Goal: Task Accomplishment & Management: Complete application form

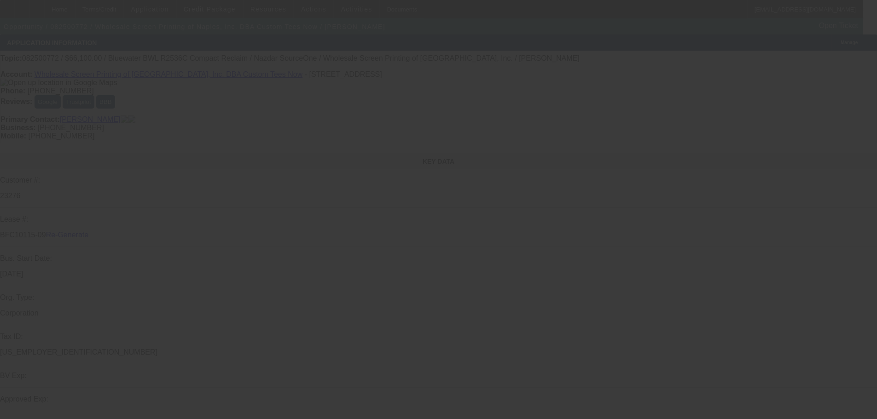
select select "3"
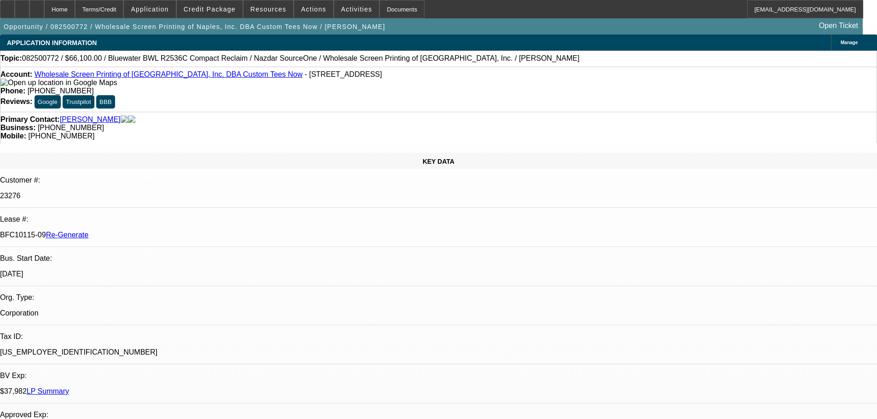
select select "0"
select select "2"
drag, startPoint x: 131, startPoint y: 152, endPoint x: 108, endPoint y: 151, distance: 23.0
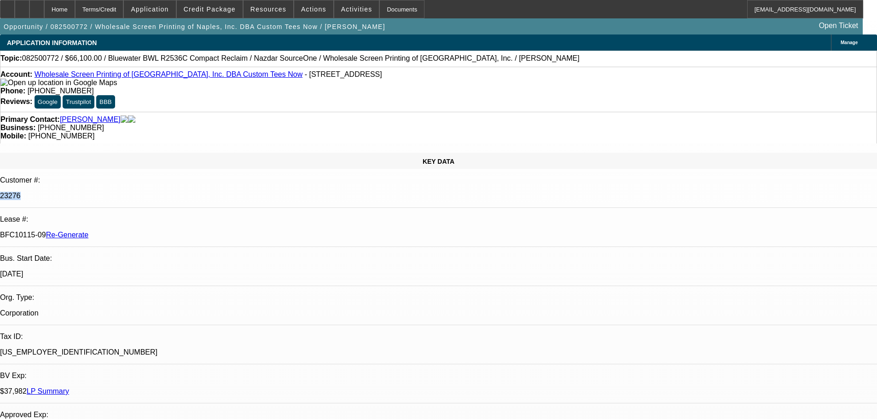
click at [108, 192] on div "23276" at bounding box center [438, 196] width 877 height 8
copy p "23276"
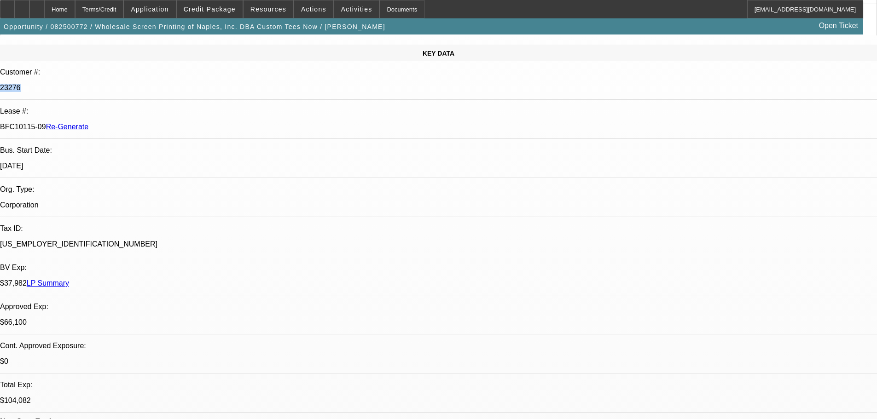
scroll to position [138, 0]
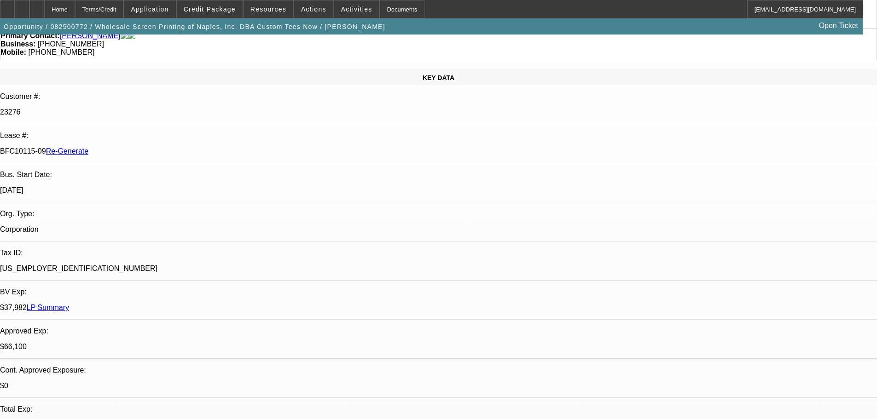
scroll to position [0, 0]
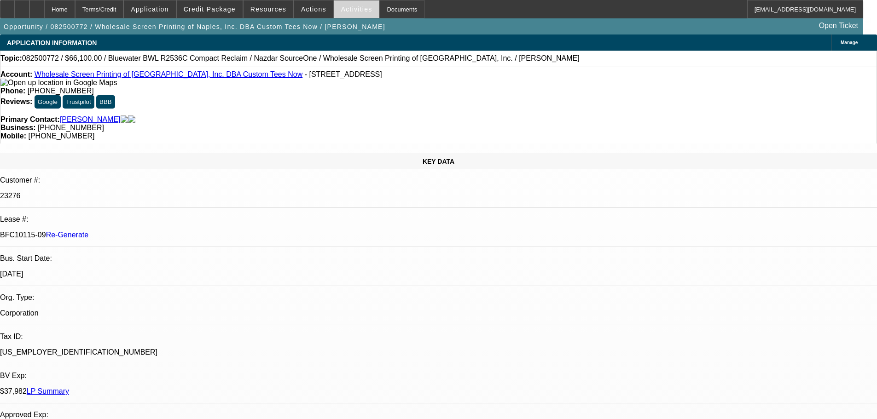
click at [356, 16] on span at bounding box center [356, 9] width 45 height 22
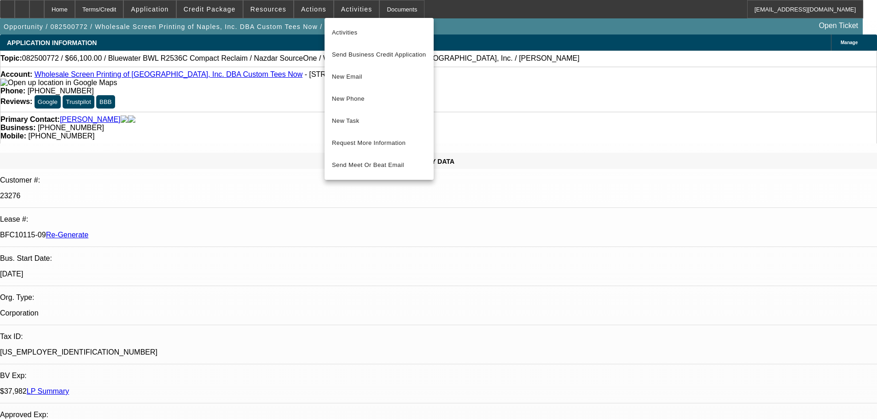
click at [360, 32] on span "Activities" at bounding box center [379, 32] width 94 height 11
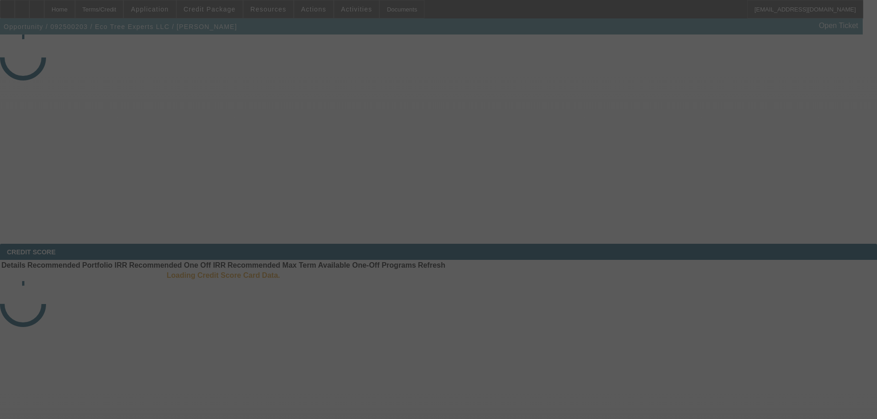
select select "3"
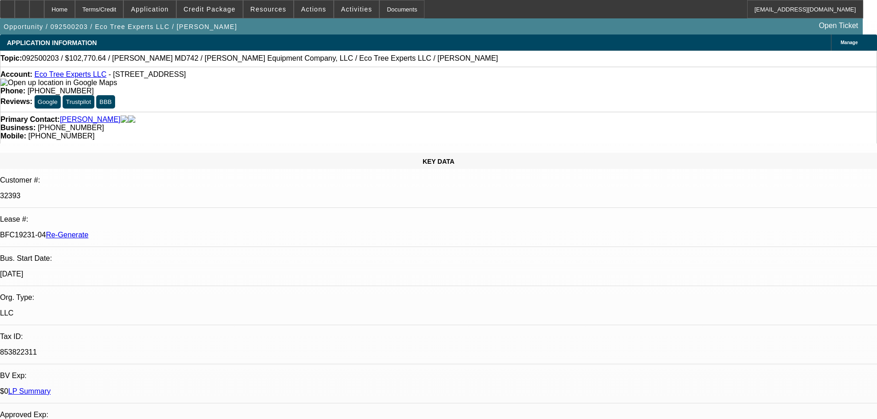
select select "0"
select select "6"
click at [348, 8] on span "Activities" at bounding box center [356, 9] width 31 height 7
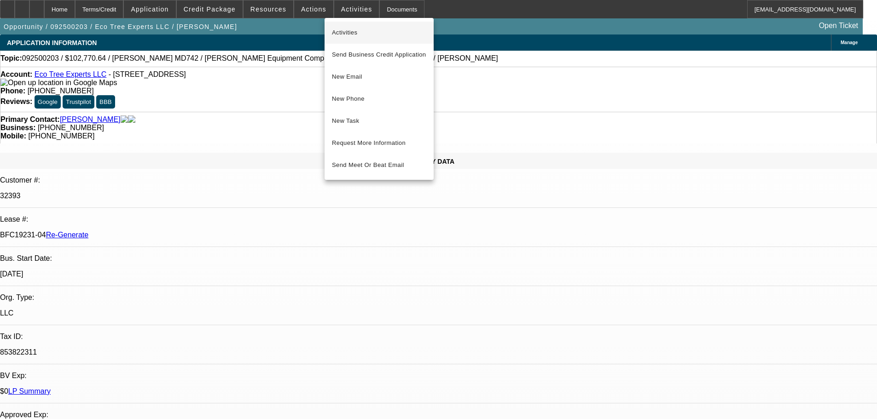
click at [350, 32] on span "Activities" at bounding box center [379, 32] width 94 height 11
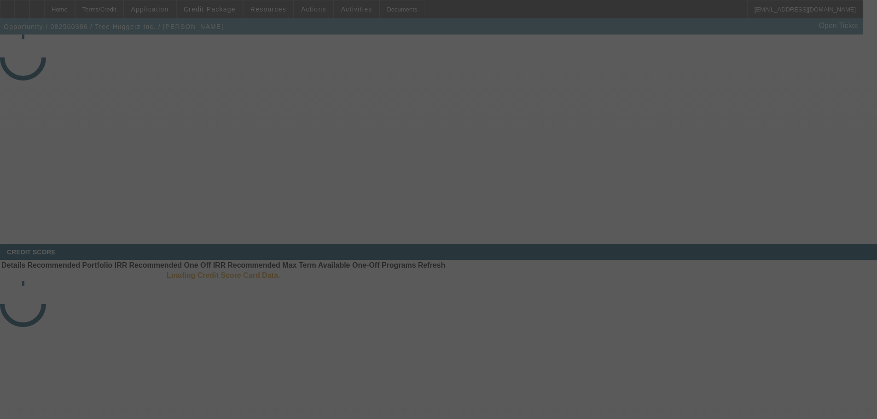
select select "4"
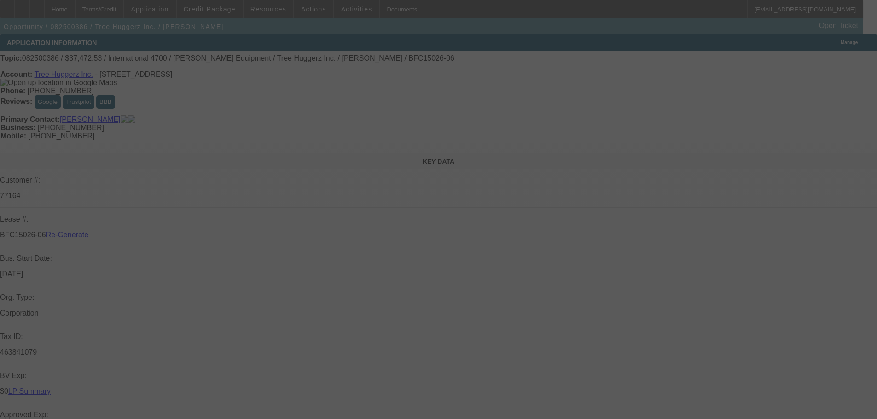
select select "0"
select select "6"
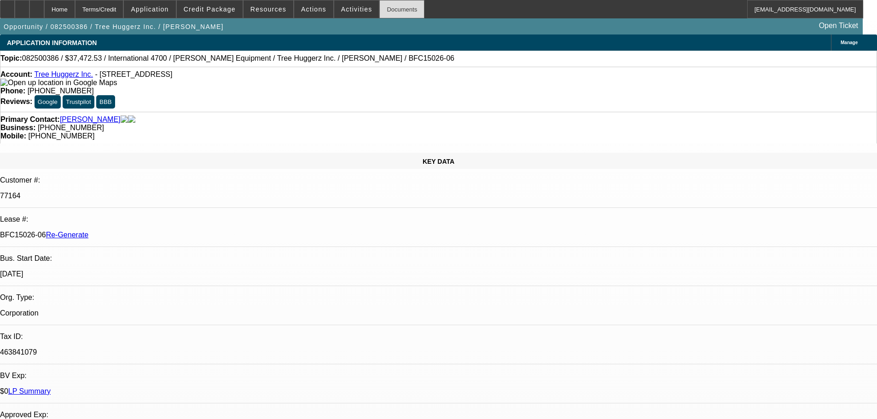
click at [392, 8] on div "Documents" at bounding box center [401, 9] width 45 height 18
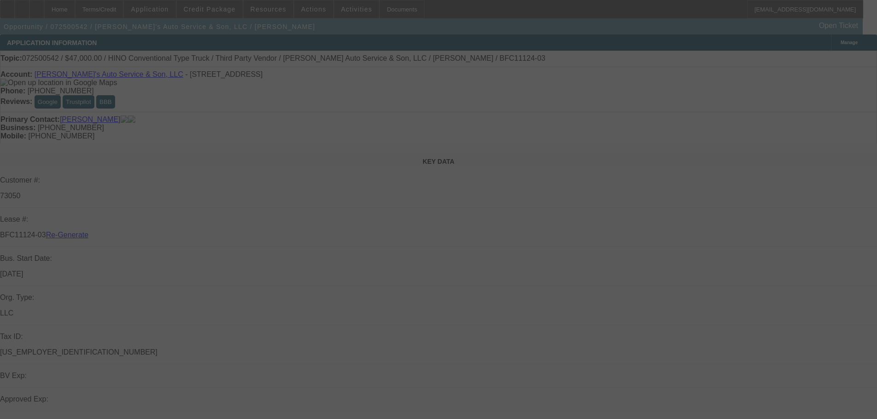
select select "3"
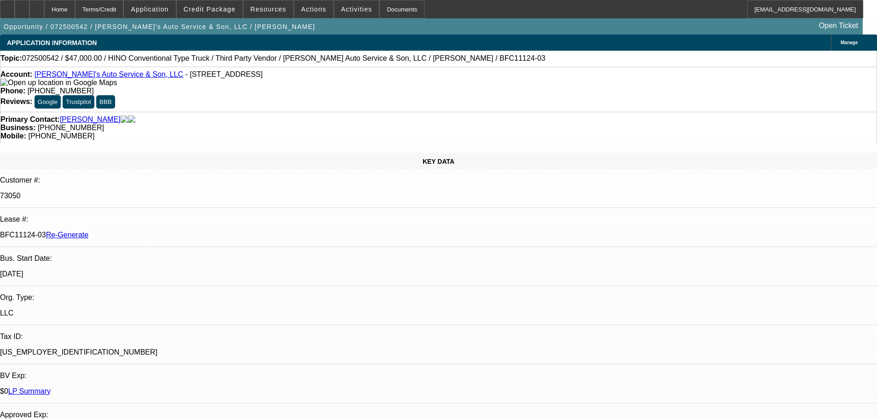
select select "0"
select select "0.1"
select select "4"
click at [388, 8] on div "Documents" at bounding box center [401, 9] width 45 height 18
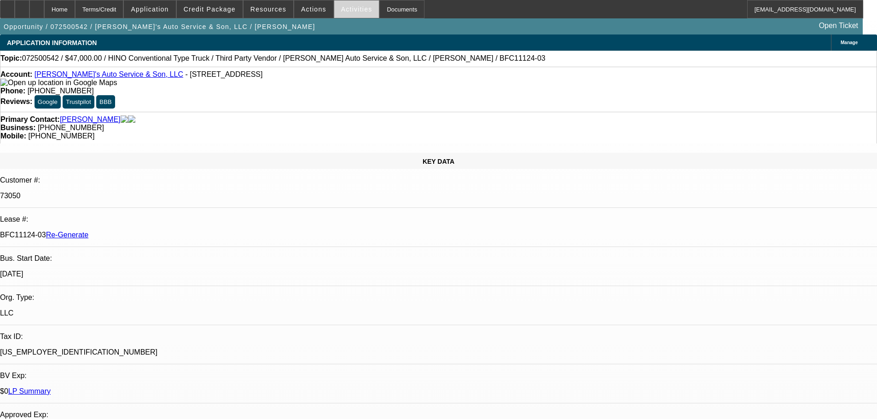
click at [342, 12] on span "Activities" at bounding box center [356, 9] width 31 height 7
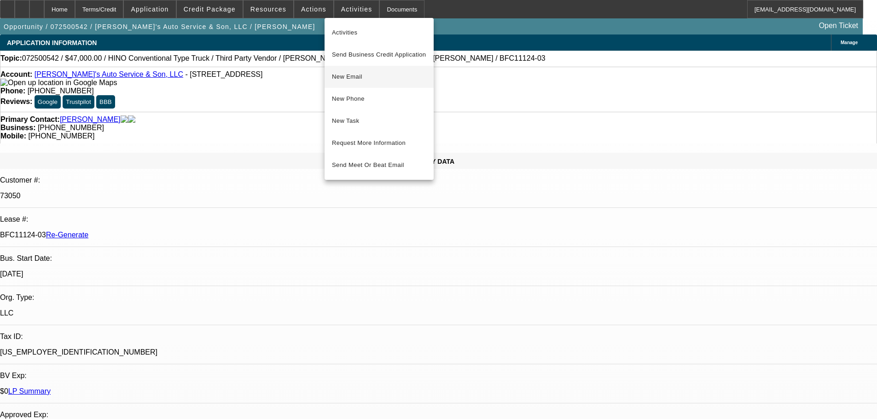
click at [344, 77] on span "New Email" at bounding box center [379, 76] width 94 height 11
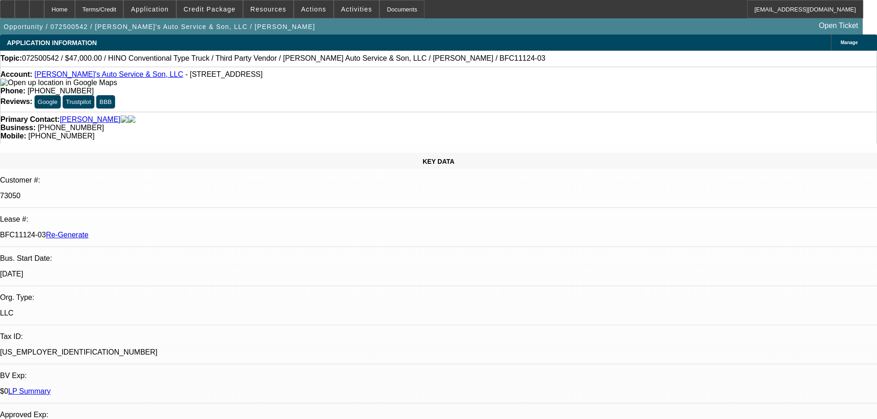
drag, startPoint x: 752, startPoint y: 331, endPoint x: 771, endPoint y: 336, distance: 19.4
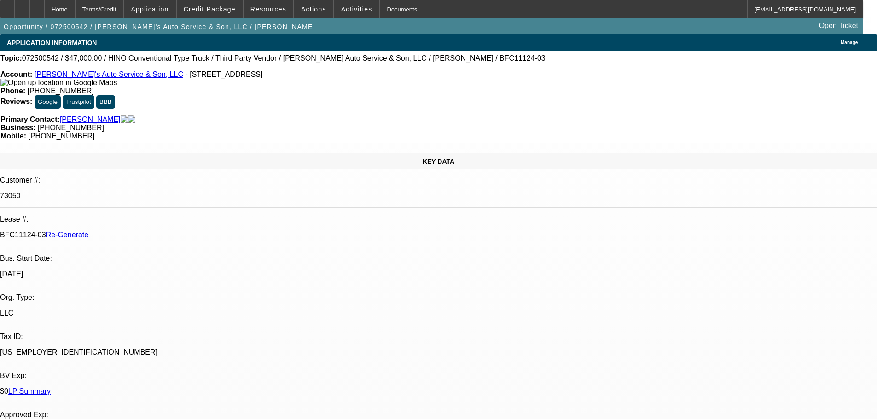
drag, startPoint x: 711, startPoint y: 344, endPoint x: 741, endPoint y: 342, distance: 30.5
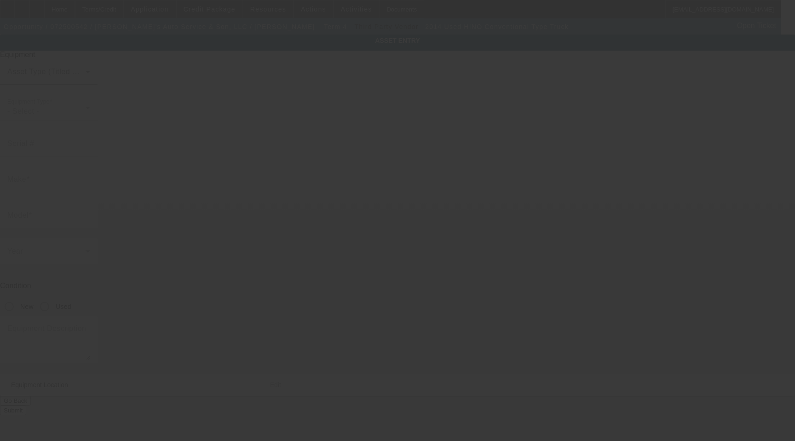
type input "[US_VEHICLE_IDENTIFICATION_NUMBER]"
type input "Hino"
type input "Conventional Type Truck"
radio input "true"
type textarea "Tow Truck; Make: Hino"
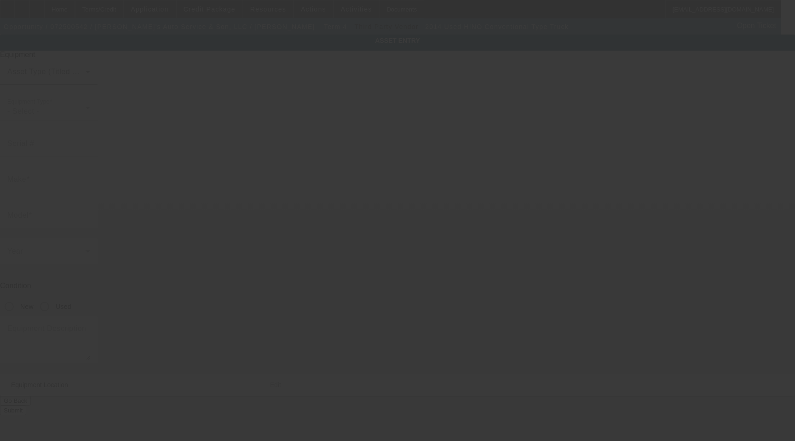
type input "[STREET_ADDRESS]"
type input "[GEOGRAPHIC_DATA]"
type input "18015"
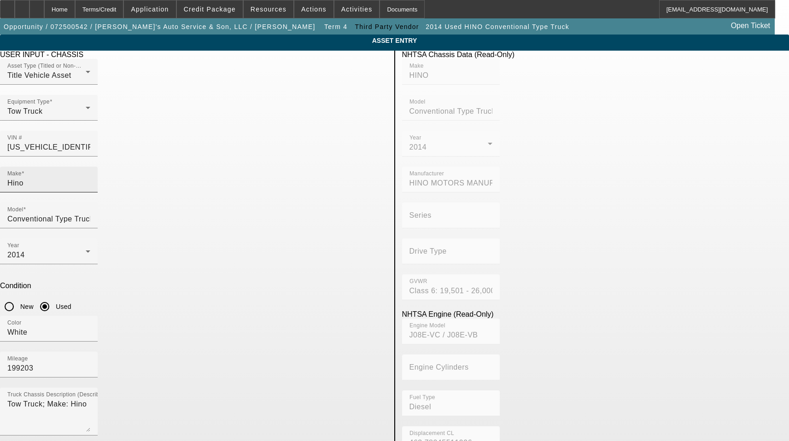
click at [90, 178] on input "Hino" at bounding box center [48, 183] width 83 height 11
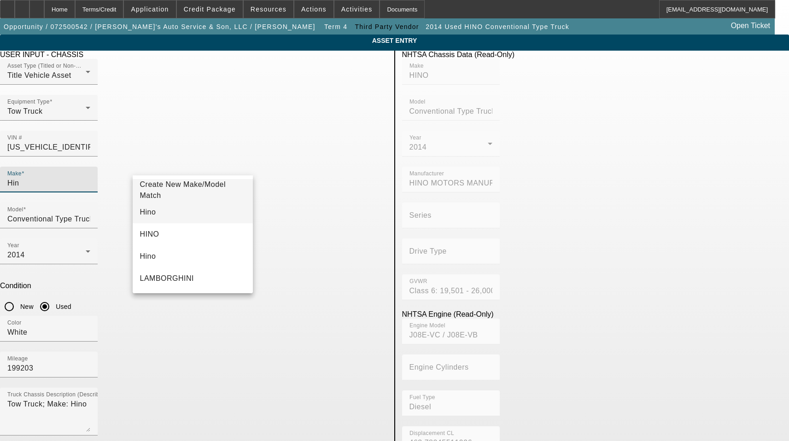
type input "Hin"
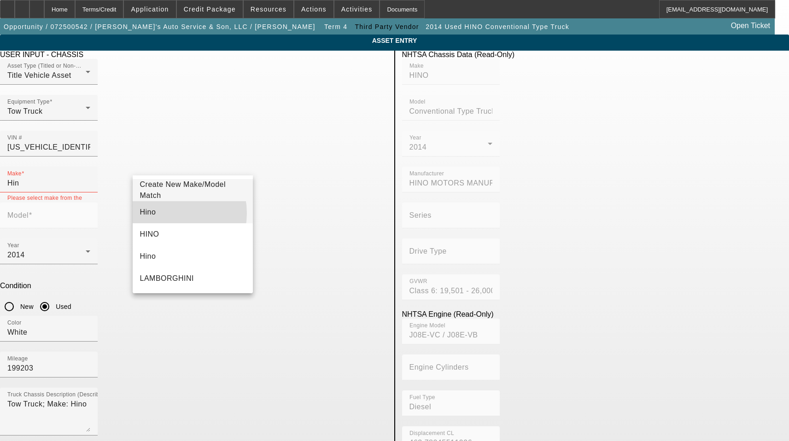
click at [166, 213] on mat-option "Hino" at bounding box center [193, 212] width 121 height 22
type input "Hino"
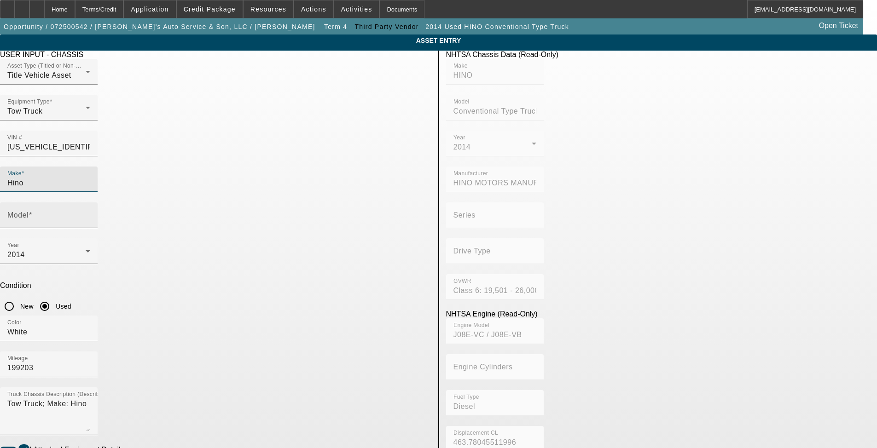
click at [90, 214] on input "Model" at bounding box center [48, 219] width 83 height 11
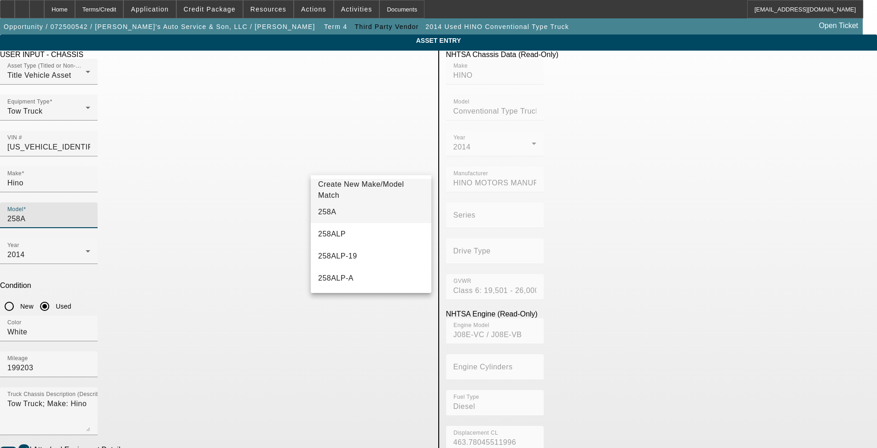
type input "258A"
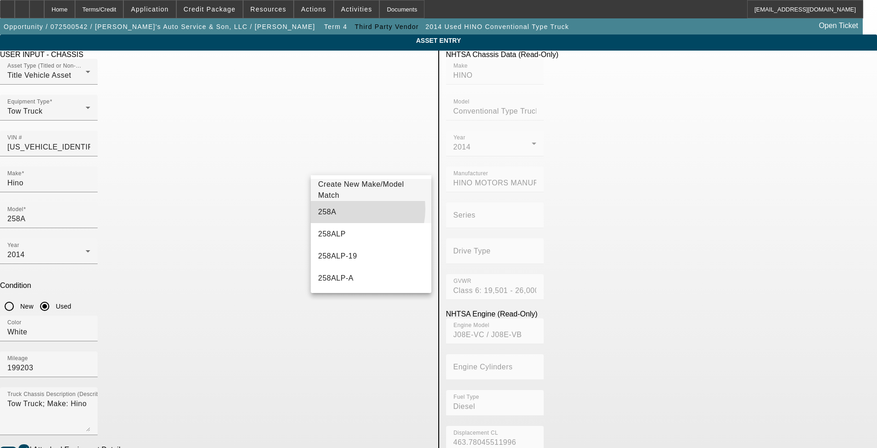
click at [344, 209] on mat-option "258A" at bounding box center [371, 212] width 121 height 22
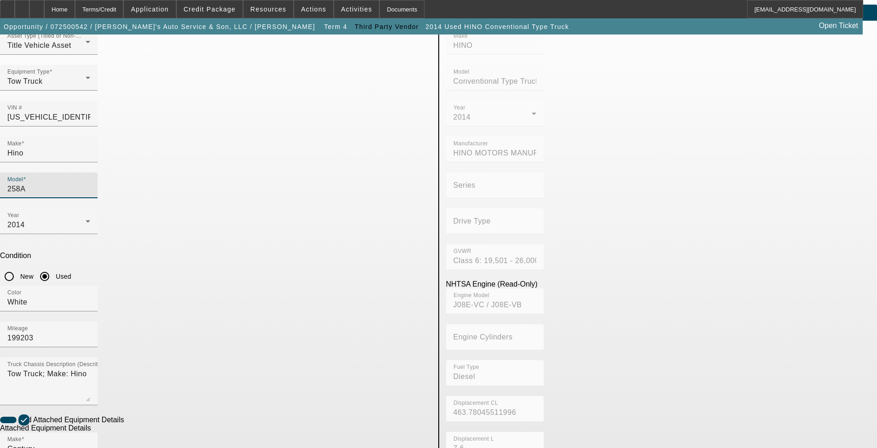
scroll to position [46, 0]
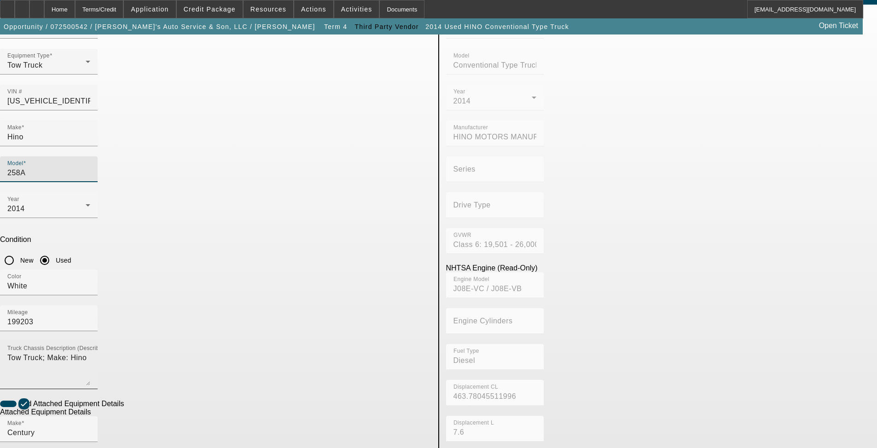
drag, startPoint x: 292, startPoint y: 218, endPoint x: 284, endPoint y: 216, distance: 7.6
click at [163, 346] on mat-label "Truck Chassis Description (Describe the truck chassis only)" at bounding box center [85, 349] width 156 height 6
click at [90, 353] on textarea "Tow Truck; Make: Hino" at bounding box center [48, 369] width 83 height 33
drag, startPoint x: 281, startPoint y: 229, endPoint x: 60, endPoint y: 213, distance: 221.1
click at [60, 213] on app-asset-collateral-manage "ASSET ENTRY Delete asset USER INPUT - CHASSIS Asset Type (Titled or Non-Titled)…" at bounding box center [438, 346] width 877 height 716
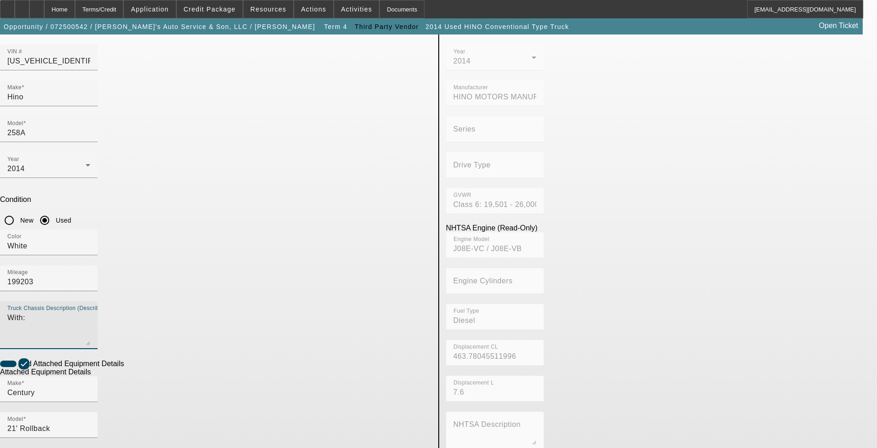
scroll to position [145, 0]
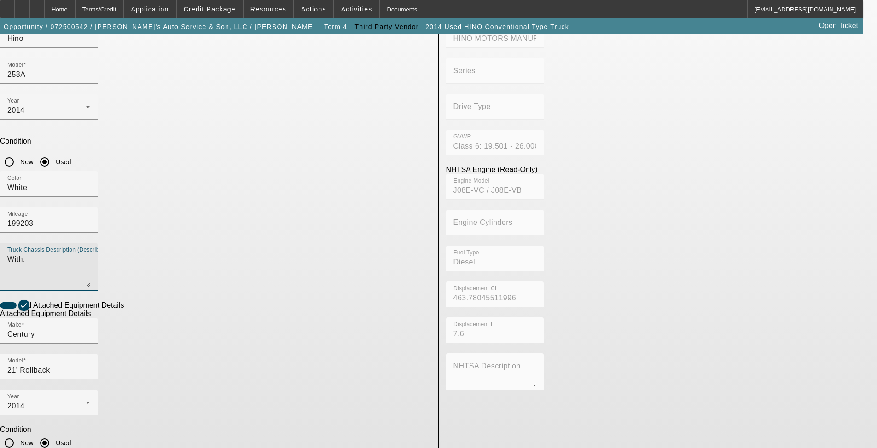
type textarea "With:"
drag, startPoint x: 326, startPoint y: 345, endPoint x: 0, endPoint y: 296, distance: 329.5
click at [0, 296] on app-asset-collateral-manage "ASSET ENTRY Delete asset USER INPUT - CHASSIS Asset Type (Titled or Non-Titled)…" at bounding box center [438, 248] width 877 height 716
type textarea "Includes all options, attachments, and accessories"
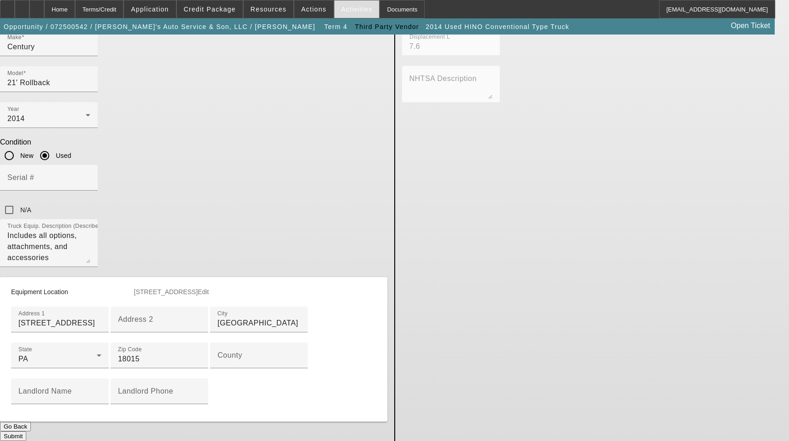
scroll to position [467, 0]
click at [222, 342] on div "County" at bounding box center [258, 355] width 83 height 26
click at [217, 354] on input "County" at bounding box center [258, 359] width 83 height 11
type input "[GEOGRAPHIC_DATA]"
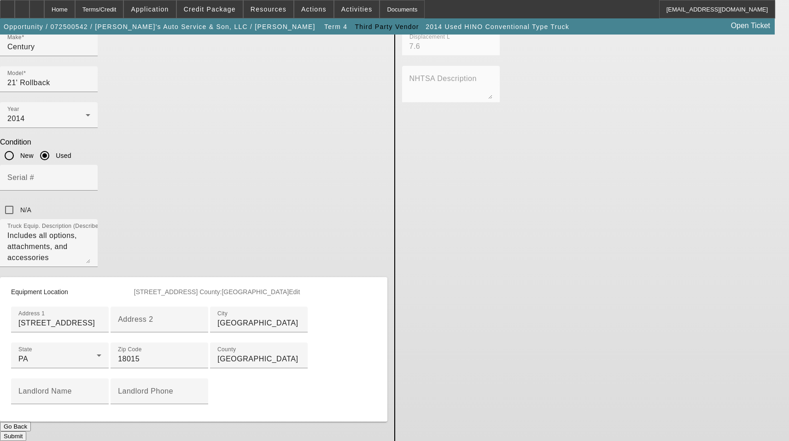
click at [26, 431] on button "Submit" at bounding box center [13, 436] width 26 height 10
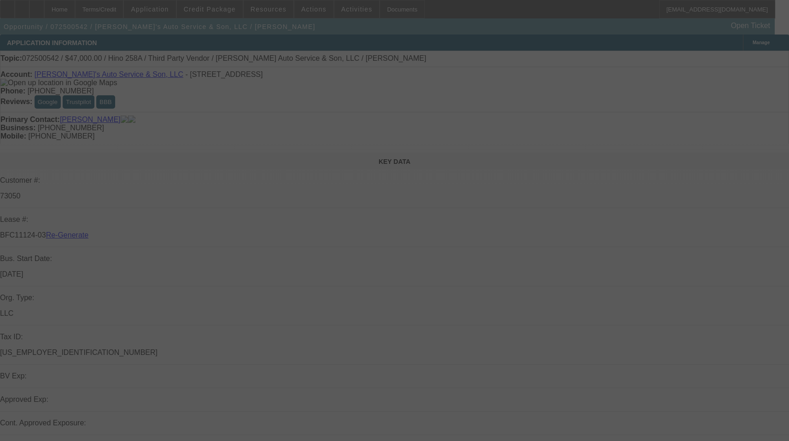
select select "3"
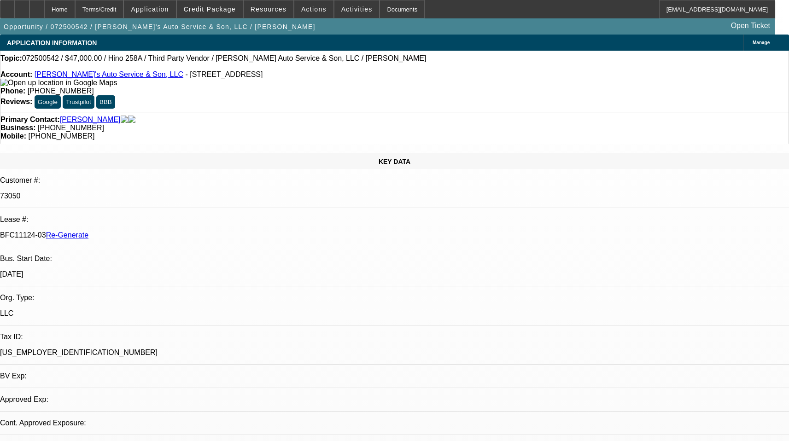
select select "0"
select select "0.1"
select select "4"
